Goal: Information Seeking & Learning: Learn about a topic

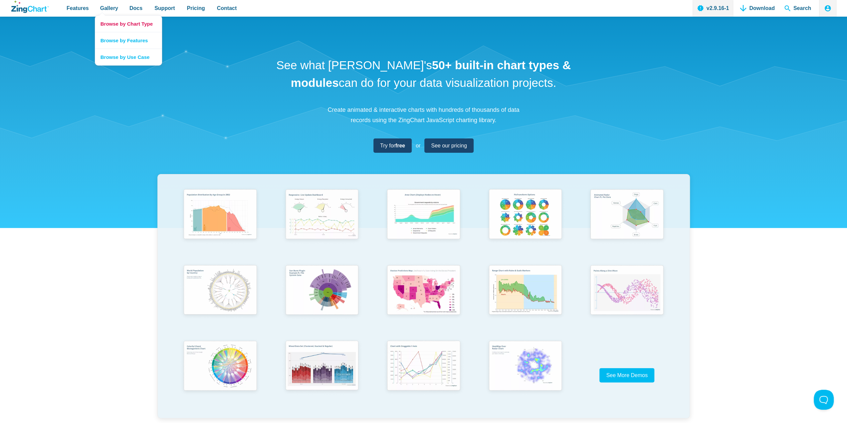
click at [112, 27] on link "Browse by Chart Type" at bounding box center [128, 24] width 67 height 16
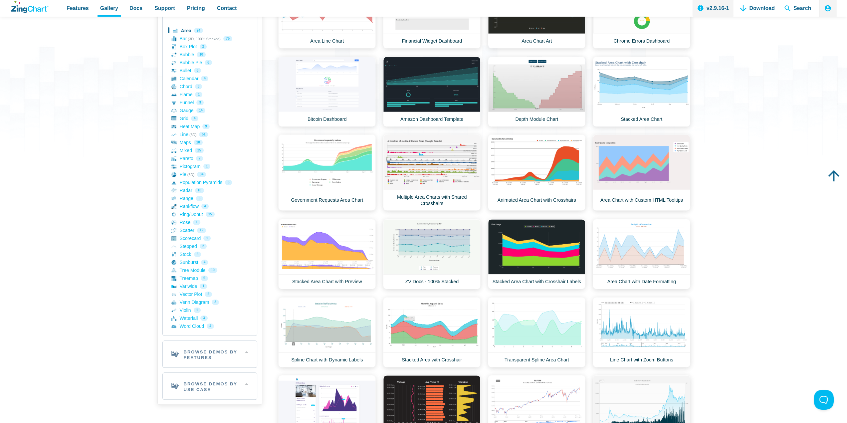
scroll to position [233, 0]
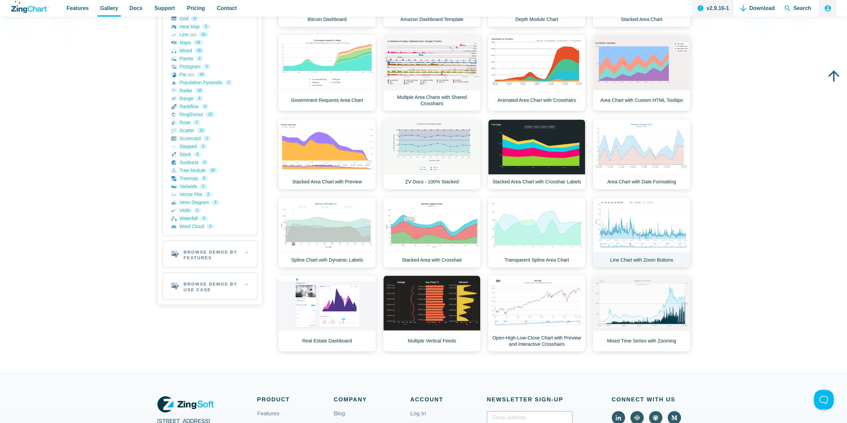
click at [643, 232] on link "Line Chart with Zoom Buttons" at bounding box center [641, 232] width 97 height 70
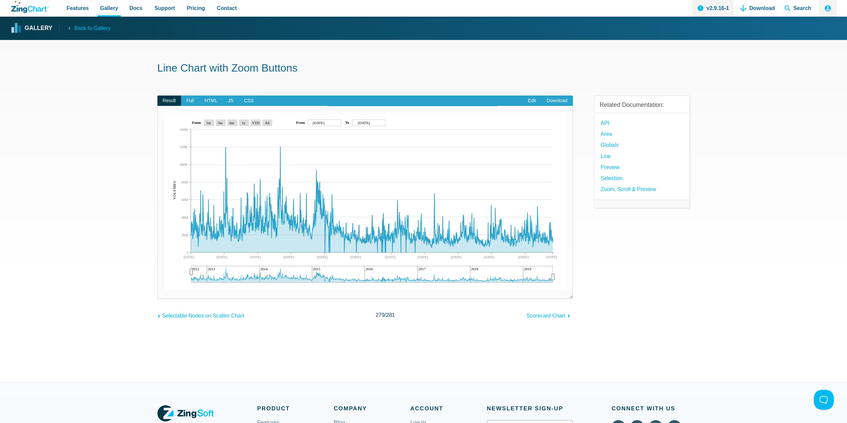
drag, startPoint x: 190, startPoint y: 270, endPoint x: 170, endPoint y: 268, distance: 20.1
click at [170, 268] on div "2012 2013 2014 2015 2016 2017 2018 2019 Sep 2012 Jul 2019 May 2013 Dec 2013 Aug…" at bounding box center [365, 201] width 402 height 176
drag, startPoint x: 553, startPoint y: 280, endPoint x: 588, endPoint y: 290, distance: 36.4
click at [628, 287] on div "Result Full HTML JS CSS Edit Download Powered by ZingChart 2012 2013 2014 2015 …" at bounding box center [423, 203] width 532 height 236
drag, startPoint x: 191, startPoint y: 272, endPoint x: 150, endPoint y: 274, distance: 40.7
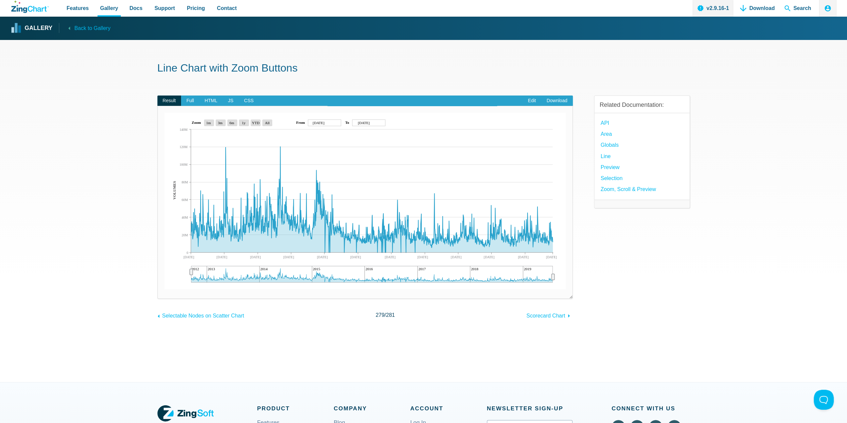
click at [150, 274] on section "Line Chart with Zoom Buttons Result Full HTML JS CSS Edit Download Powered by Z…" at bounding box center [423, 211] width 847 height 342
click at [164, 289] on area "Sep 14, 2012" at bounding box center [164, 289] width 0 height 0
click at [164, 289] on area "All" at bounding box center [164, 289] width 0 height 0
click at [164, 289] on area "YTD" at bounding box center [164, 289] width 0 height 0
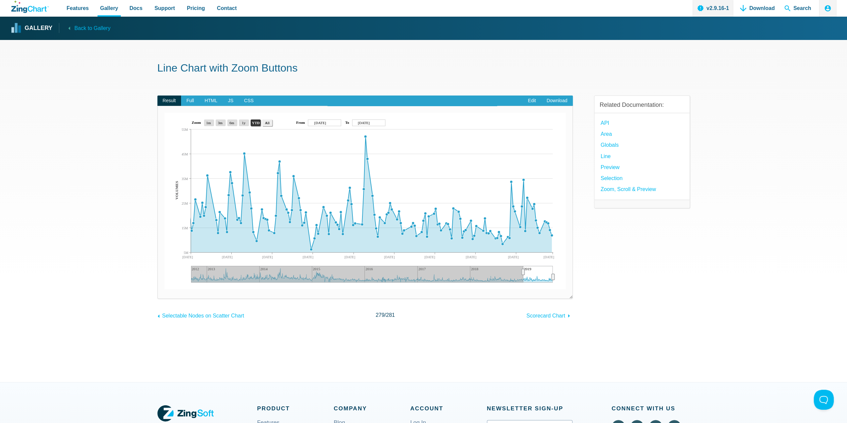
click at [164, 289] on area "All" at bounding box center [164, 289] width 0 height 0
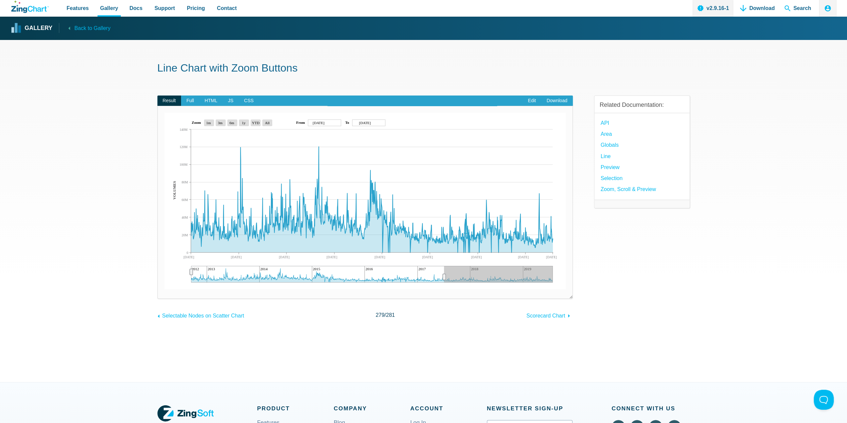
drag, startPoint x: 552, startPoint y: 276, endPoint x: 444, endPoint y: 264, distance: 108.8
click at [444, 264] on div "2012 2013 2014 2015 2016 2017 2018 2019 Sep 2012 Jul 2017 May 2013 Dec 2013 Aug…" at bounding box center [365, 201] width 402 height 176
click at [450, 218] on img "App Content" at bounding box center [365, 201] width 402 height 176
drag, startPoint x: 449, startPoint y: 215, endPoint x: 449, endPoint y: 230, distance: 14.6
click at [449, 230] on img "App Content" at bounding box center [365, 201] width 402 height 176
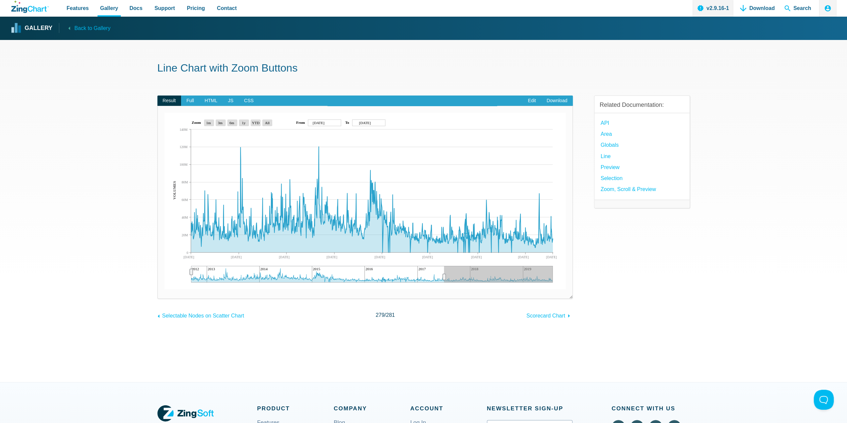
click at [450, 229] on img "App Content" at bounding box center [365, 201] width 402 height 176
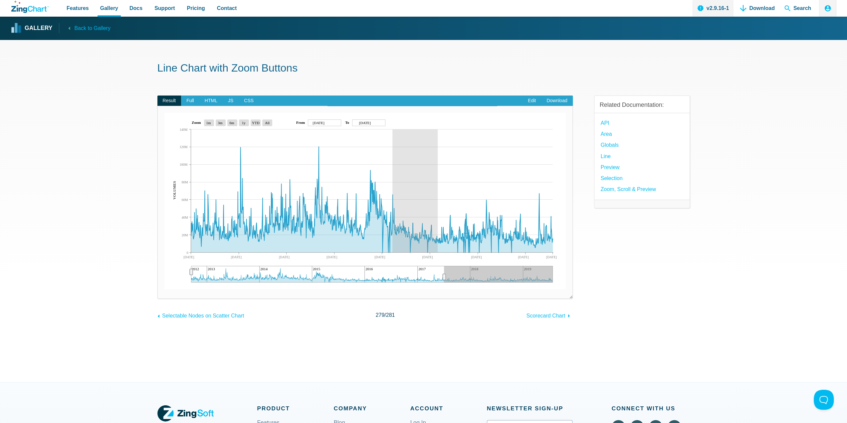
drag, startPoint x: 437, startPoint y: 242, endPoint x: 387, endPoint y: 226, distance: 52.8
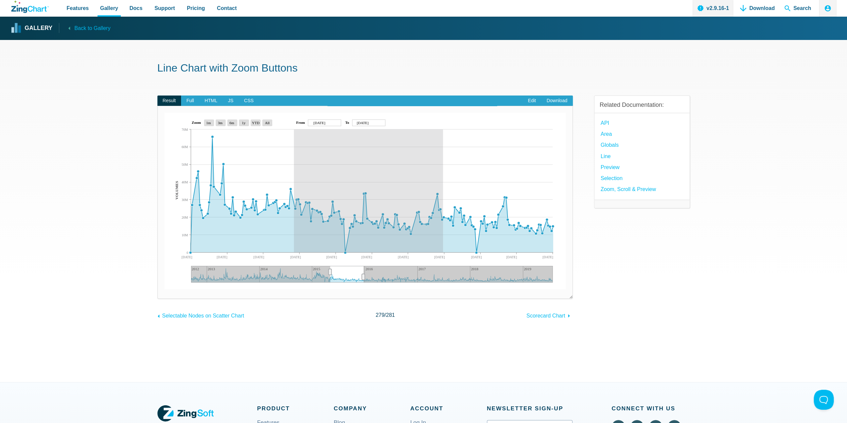
drag, startPoint x: 293, startPoint y: 185, endPoint x: 443, endPoint y: 203, distance: 150.2
click at [443, 203] on img "App Content" at bounding box center [365, 201] width 402 height 176
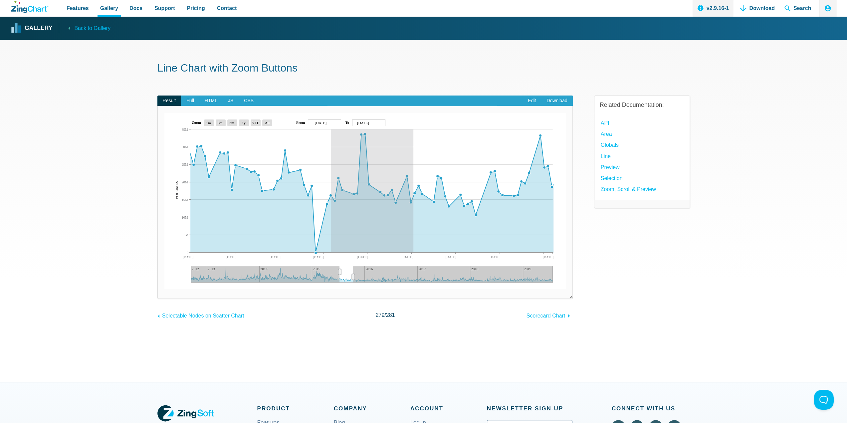
drag, startPoint x: 331, startPoint y: 174, endPoint x: 413, endPoint y: 199, distance: 86.2
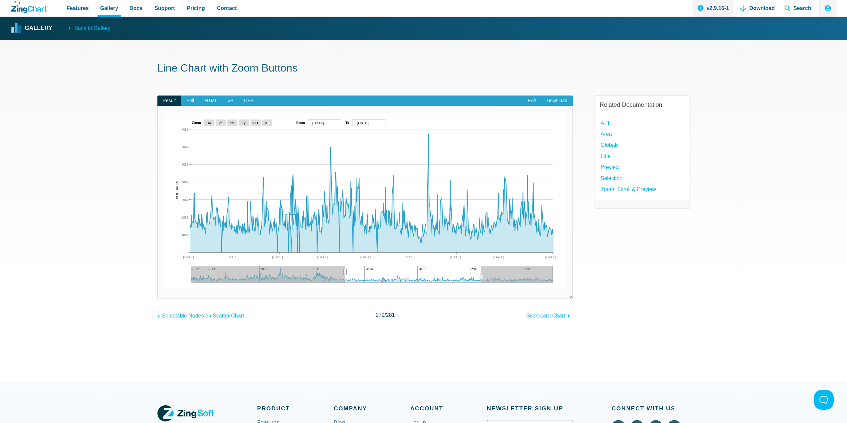
drag, startPoint x: 348, startPoint y: 277, endPoint x: 481, endPoint y: 283, distance: 132.9
click at [481, 283] on div "App Content" at bounding box center [481, 276] width 10 height 13
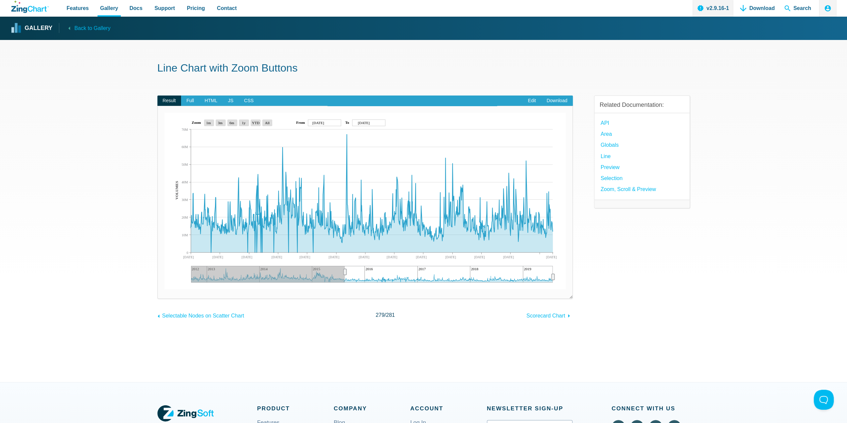
drag, startPoint x: 479, startPoint y: 277, endPoint x: 576, endPoint y: 278, distance: 97.8
click at [576, 278] on div "Result Full HTML JS CSS Edit Download Powered by ZingChart 2012 2013 2014 2015 …" at bounding box center [423, 203] width 532 height 236
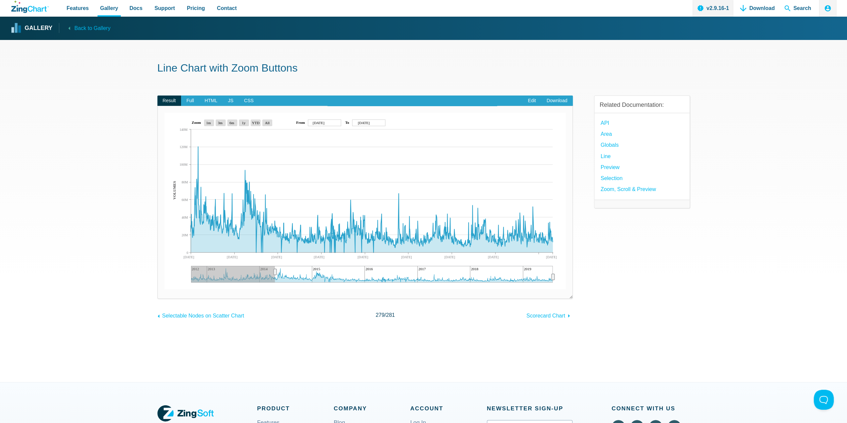
drag, startPoint x: 345, startPoint y: 273, endPoint x: 275, endPoint y: 281, distance: 71.4
click at [275, 281] on div "2012 2013 2014 2015 2016 2017 2018 2019 Apr 2014 Jul 2019 Dec 2014 Jul 2015 Mar…" at bounding box center [365, 201] width 402 height 176
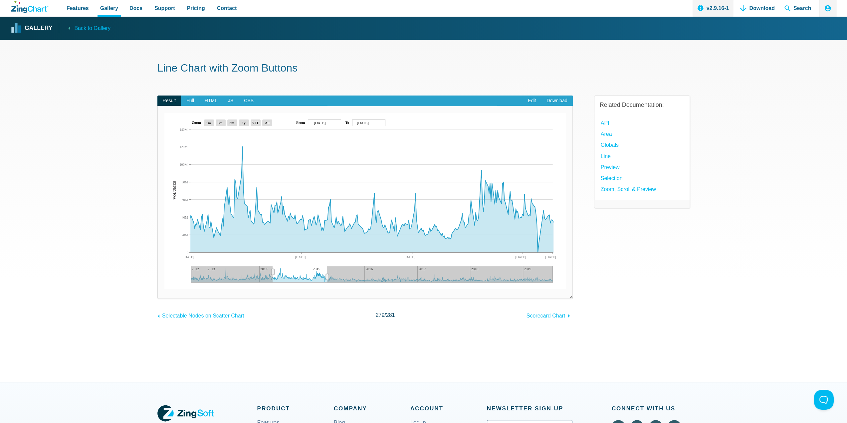
drag, startPoint x: 554, startPoint y: 277, endPoint x: 327, endPoint y: 267, distance: 227.5
click at [327, 267] on div "2012 2013 2014 2015 2016 2017 2018 2019 Apr 2014 Apr 2015 Jul 2014 Nov 2014 Mar…" at bounding box center [365, 201] width 402 height 176
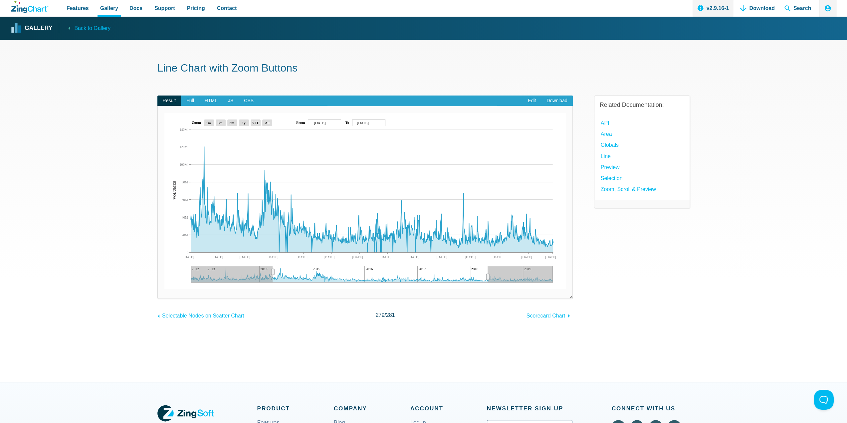
drag, startPoint x: 326, startPoint y: 278, endPoint x: 487, endPoint y: 280, distance: 161.1
click at [487, 280] on div "App Content" at bounding box center [487, 276] width 10 height 13
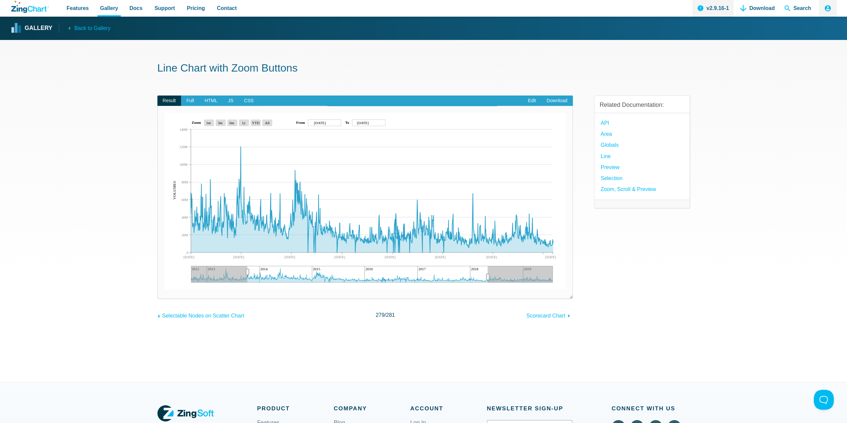
drag, startPoint x: 272, startPoint y: 272, endPoint x: 247, endPoint y: 268, distance: 25.6
click at [247, 268] on div "App Content" at bounding box center [247, 271] width 10 height 13
click at [30, 30] on strong "Gallery" at bounding box center [39, 28] width 28 height 6
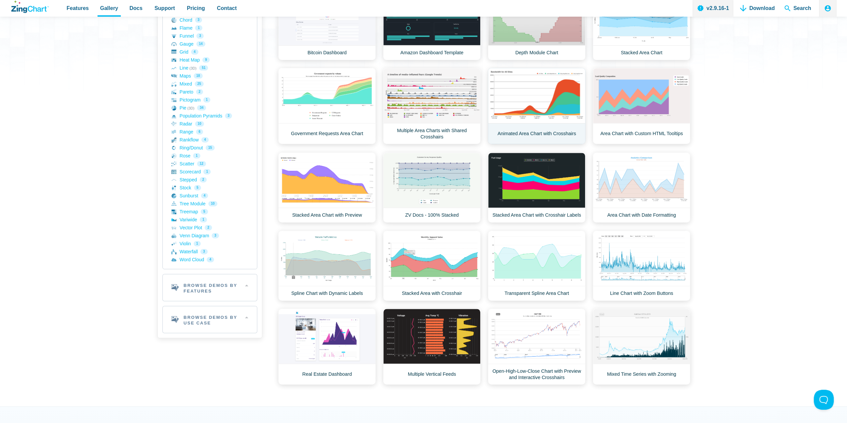
scroll to position [33, 0]
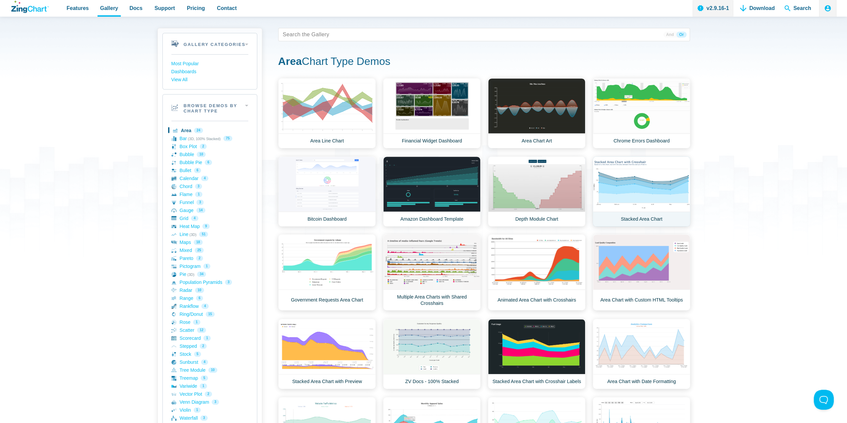
click at [632, 190] on link "Stacked Area Chart" at bounding box center [641, 191] width 97 height 70
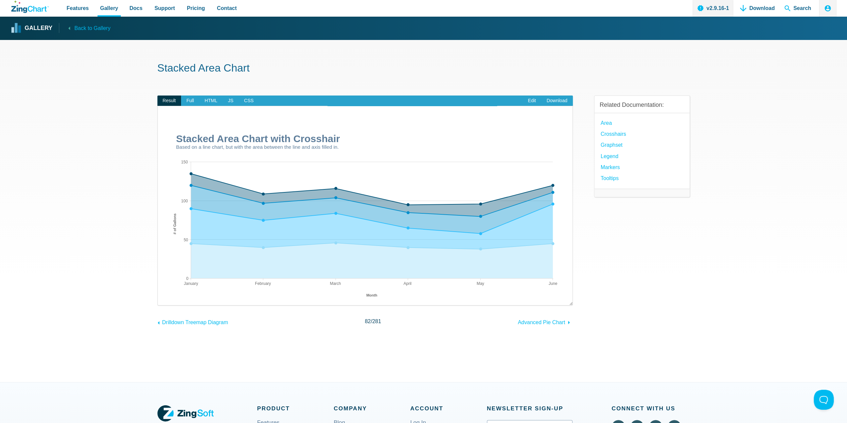
click at [636, 239] on div "Related Documentation: Area Crosshairs Graphset Legend Markers Tooltips" at bounding box center [642, 206] width 96 height 242
click at [523, 321] on span "Advanced Pie Chart" at bounding box center [541, 322] width 47 height 6
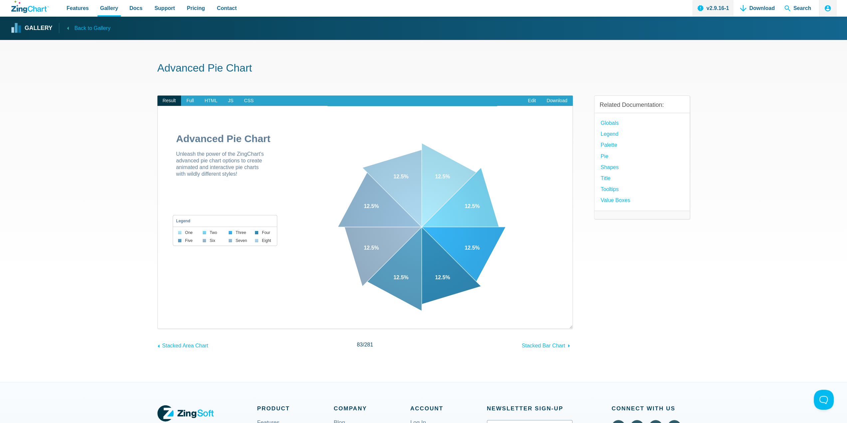
click at [93, 30] on span "Back to Gallery" at bounding box center [92, 28] width 36 height 9
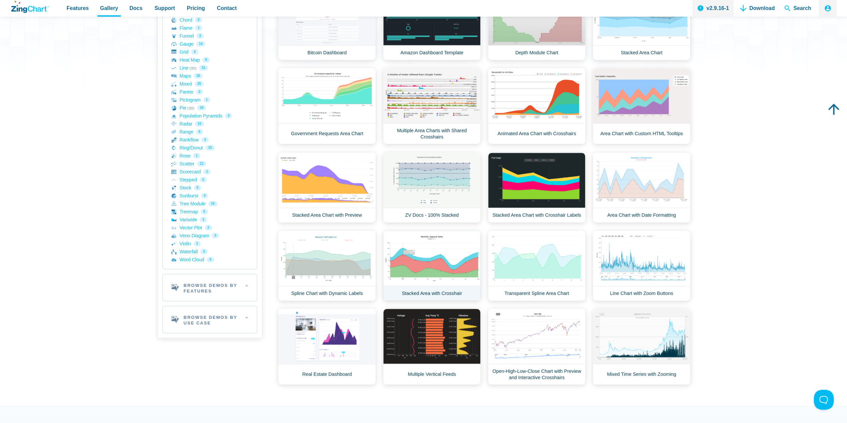
click at [423, 250] on link "Stacked Area with Crosshair" at bounding box center [431, 266] width 97 height 70
